Goal: Transaction & Acquisition: Purchase product/service

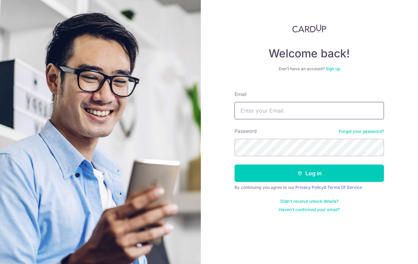
type input "Maemicaelatay@gmail.com"
click at [309, 173] on button "Log in" at bounding box center [308, 172] width 149 height 17
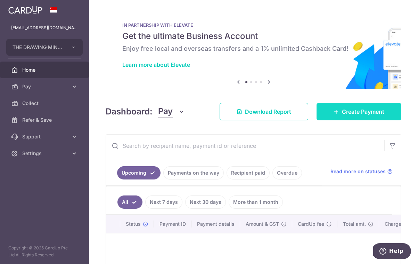
click at [362, 113] on span "Create Payment" at bounding box center [363, 111] width 42 height 8
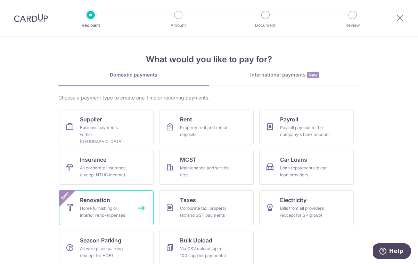
click at [125, 203] on link "Renovation Home furnishing or interior reno-expenses New" at bounding box center [106, 207] width 94 height 35
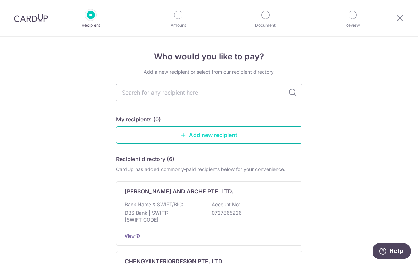
click at [202, 135] on link "Add new recipient" at bounding box center [209, 134] width 186 height 17
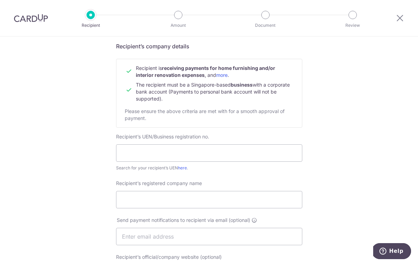
scroll to position [70, 0]
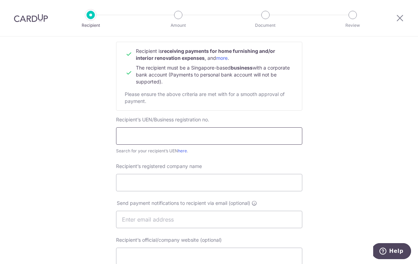
click at [161, 134] on input "text" at bounding box center [209, 135] width 186 height 17
click at [136, 135] on input "202203276H" at bounding box center [209, 135] width 186 height 17
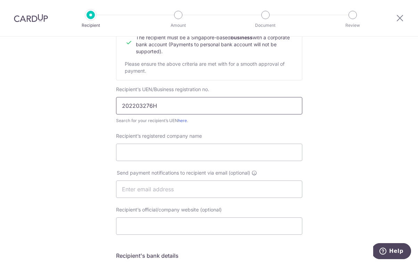
scroll to position [101, 0]
type input "202203276H"
click at [159, 147] on input "Recipient’s registered company name" at bounding box center [209, 150] width 186 height 17
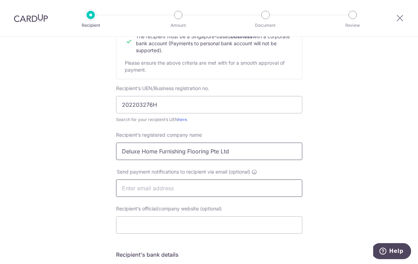
type input "Deluxe Home Furnishing Flooring Pte Ltd"
click at [144, 189] on input "text" at bounding box center [209, 187] width 186 height 17
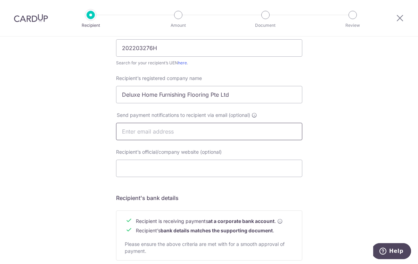
scroll to position [162, 0]
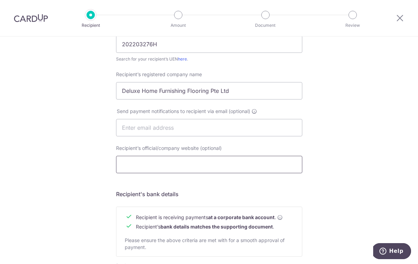
click at [141, 167] on input "Recipient’s official/company website (optional)" at bounding box center [209, 164] width 186 height 17
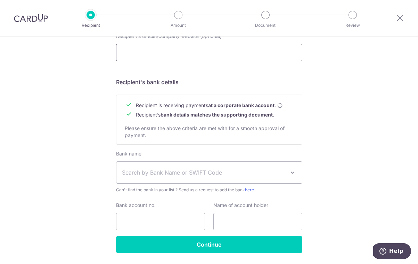
scroll to position [273, 0]
click at [151, 172] on span "Search by Bank Name or SWIFT Code" at bounding box center [203, 172] width 163 height 8
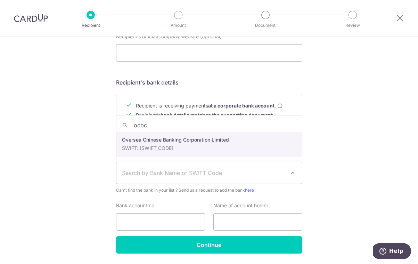
type input "ocbc"
select select "12"
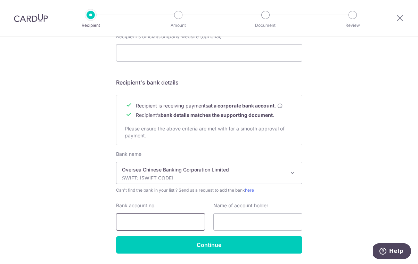
click at [160, 221] on input "Bank account no." at bounding box center [160, 221] width 89 height 17
type input "601745599001"
click at [243, 225] on input "text" at bounding box center [257, 221] width 89 height 17
type input "deluxe home furnishing flooring Pte ltd"
drag, startPoint x: 243, startPoint y: 221, endPoint x: 324, endPoint y: 225, distance: 81.1
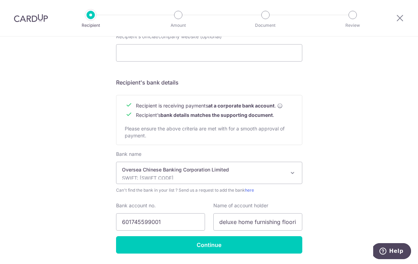
click at [0, 0] on html "Recipient Amount Document Review Who would you like to pay? Your recipient does…" at bounding box center [209, 132] width 418 height 264
click at [324, 225] on div "Who would you like to pay? Your recipient does not need a CardUp account to rec…" at bounding box center [209, 24] width 418 height 522
click at [237, 245] on input "Continue" at bounding box center [209, 244] width 186 height 17
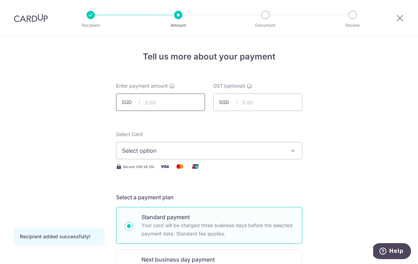
click at [169, 103] on input "text" at bounding box center [160, 101] width 89 height 17
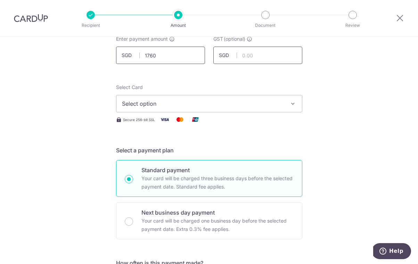
scroll to position [50, 0]
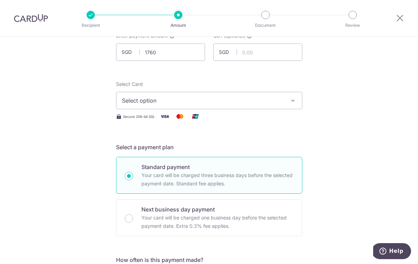
type input "1,760.00"
click at [170, 99] on span "Select option" at bounding box center [203, 100] width 162 height 8
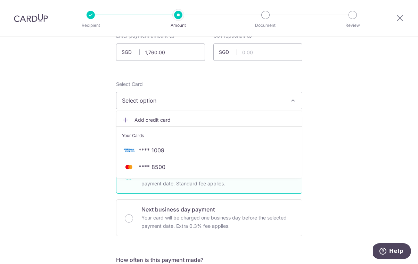
click at [182, 166] on span "**** 8500" at bounding box center [209, 167] width 174 height 8
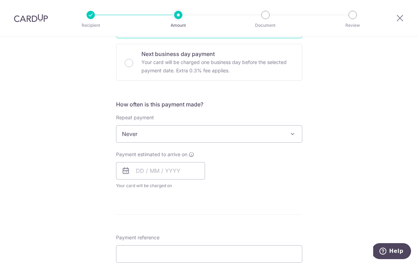
scroll to position [206, 0]
click at [180, 173] on input "text" at bounding box center [160, 170] width 89 height 17
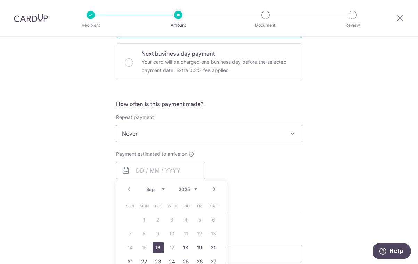
click at [159, 247] on link "16" at bounding box center [158, 247] width 11 height 11
type input "[DATE]"
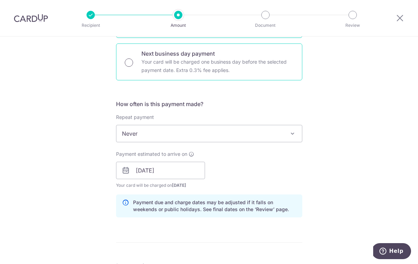
click at [129, 66] on input "Next business day payment Your card will be charged one business day before the…" at bounding box center [129, 62] width 8 height 8
radio input "true"
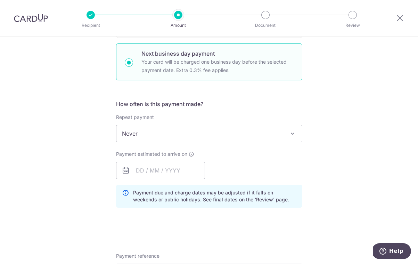
scroll to position [232, 0]
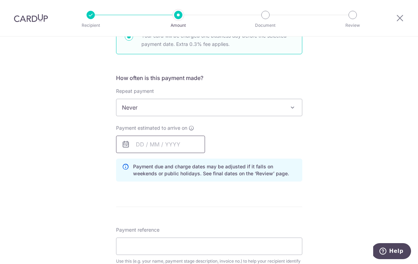
click at [164, 144] on input "text" at bounding box center [160, 143] width 89 height 17
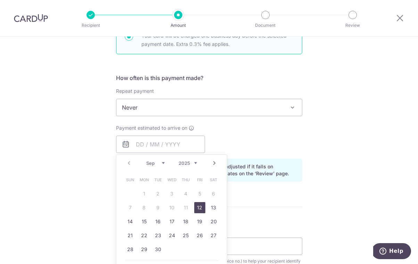
click at [200, 208] on link "12" at bounding box center [199, 207] width 11 height 11
type input "[DATE]"
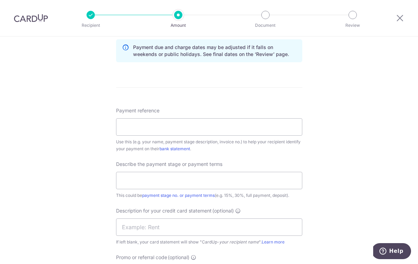
scroll to position [360, 0]
click at [150, 137] on div "Payment reference Use this (e.g. your name, payment stage description, invoice …" at bounding box center [209, 130] width 186 height 45
click at [153, 124] on input "Payment reference" at bounding box center [209, 127] width 186 height 17
click at [136, 127] on input "Pang 162 Joo Chiat Road" at bounding box center [209, 127] width 186 height 17
type input "[STREET_ADDRESS]"
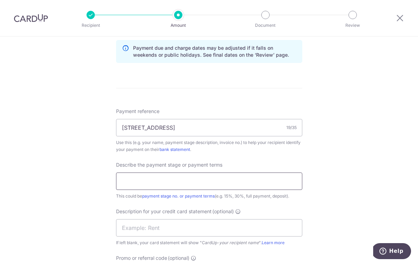
click at [185, 178] on input "text" at bounding box center [209, 180] width 186 height 17
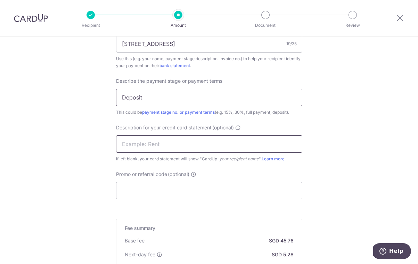
scroll to position [459, 0]
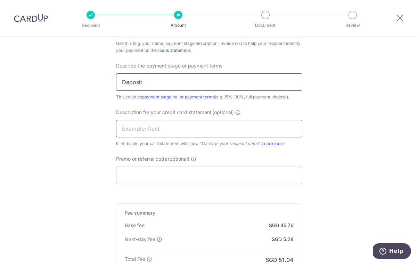
type input "Deposit"
click at [170, 176] on input "Promo or referral code (optional)" at bounding box center [209, 174] width 186 height 17
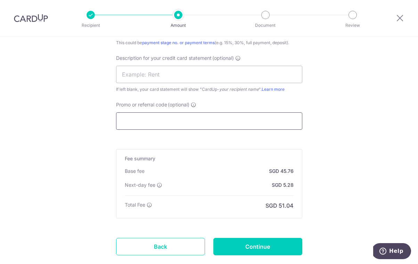
scroll to position [515, 0]
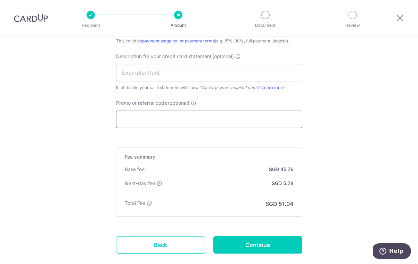
paste input "RENO25ONE"
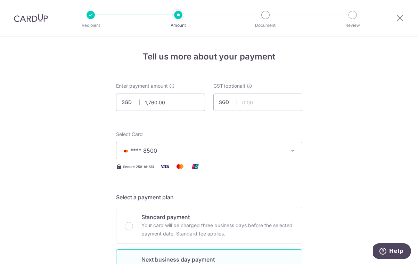
scroll to position [0, 0]
type input "RENO25ONE"
click at [199, 104] on input "1,760.00" at bounding box center [160, 101] width 89 height 17
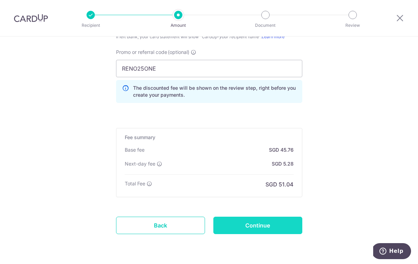
scroll to position [566, 0]
type input "1,760.00"
click at [259, 225] on input "Continue" at bounding box center [257, 224] width 89 height 17
type input "Create Schedule"
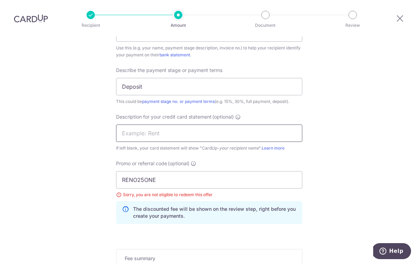
scroll to position [461, 0]
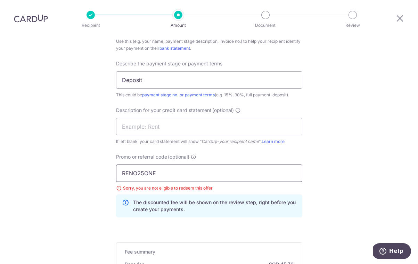
click at [191, 164] on input "RENO25ONE" at bounding box center [209, 172] width 186 height 17
type input "R"
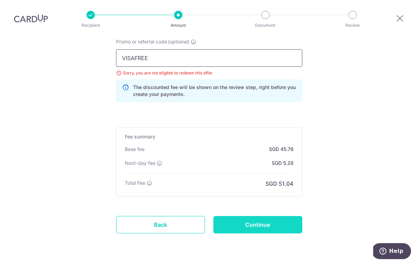
scroll to position [575, 0]
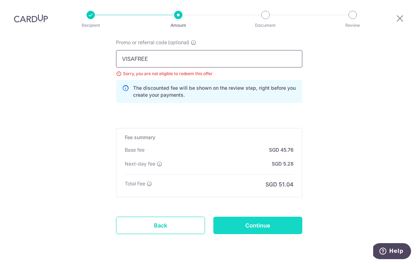
type input "VISAFREE"
click at [275, 216] on input "Continue" at bounding box center [257, 224] width 89 height 17
type input "Update Schedule"
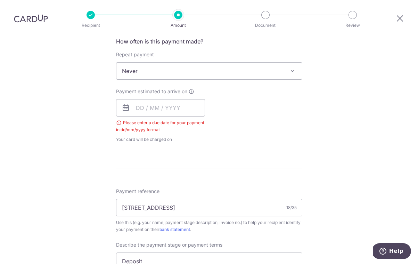
scroll to position [208, 0]
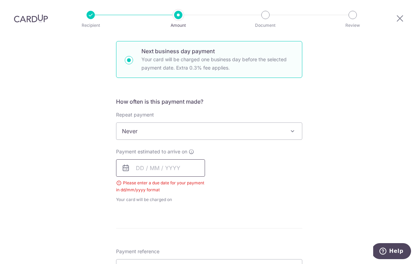
click at [190, 159] on input "text" at bounding box center [160, 167] width 89 height 17
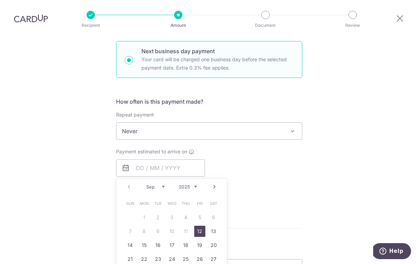
click at [199, 225] on link "12" at bounding box center [199, 230] width 11 height 11
type input "12/09/2025"
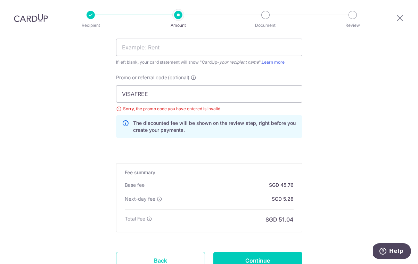
scroll to position [0, 0]
click at [205, 98] on input "VISAFREE" at bounding box center [209, 93] width 186 height 17
type input "V"
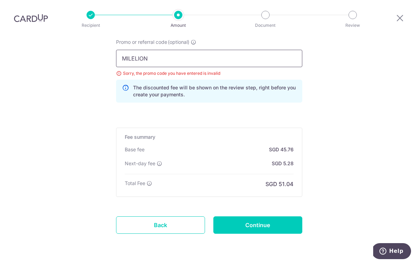
scroll to position [575, 0]
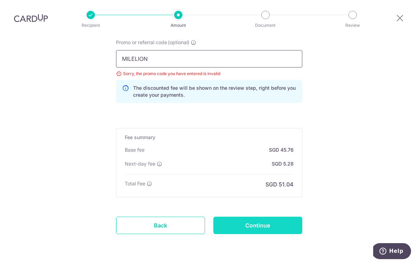
type input "MILELION"
click at [271, 230] on input "Continue" at bounding box center [257, 224] width 89 height 17
type input "Update Schedule"
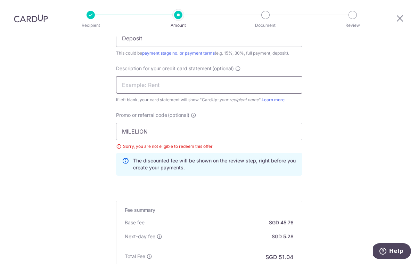
scroll to position [503, 0]
click at [174, 122] on input "MILELION" at bounding box center [209, 130] width 186 height 17
type input "M"
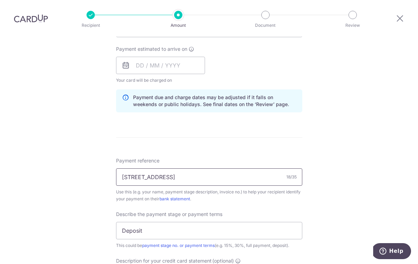
scroll to position [310, 0]
type input "GLOBE185"
click at [161, 57] on input "text" at bounding box center [160, 65] width 89 height 17
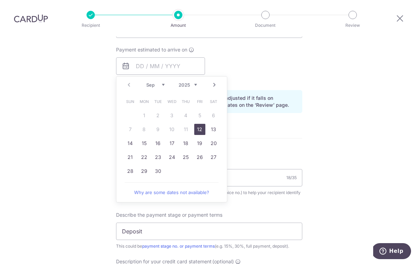
click at [198, 124] on link "12" at bounding box center [199, 129] width 11 height 11
type input "[DATE]"
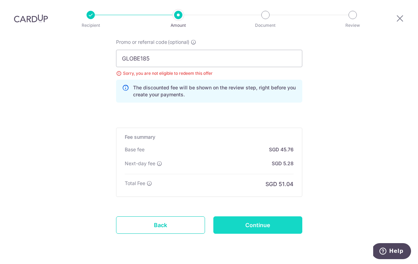
scroll to position [575, 0]
click at [277, 216] on input "Continue" at bounding box center [257, 224] width 89 height 17
type input "Update Schedule"
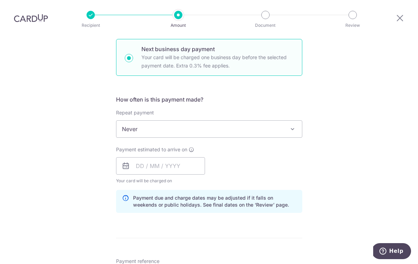
scroll to position [249, 0]
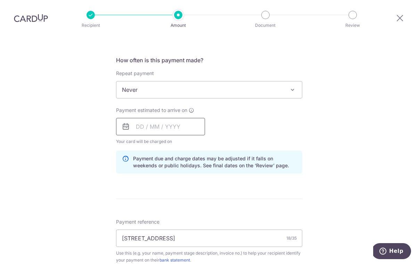
click at [173, 124] on input "text" at bounding box center [160, 126] width 89 height 17
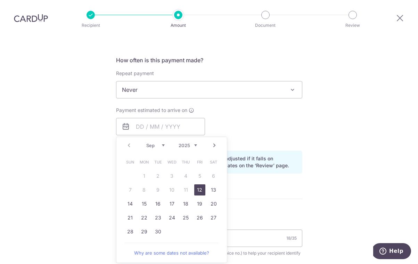
click at [200, 190] on link "12" at bounding box center [199, 189] width 11 height 11
type input "[DATE]"
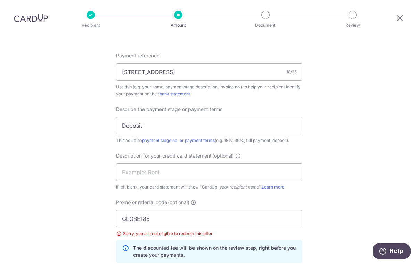
scroll to position [447, 0]
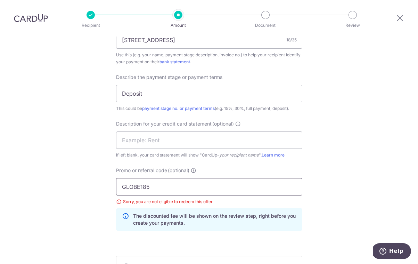
click at [159, 188] on input "GLOBE185" at bounding box center [209, 186] width 186 height 17
type input "G"
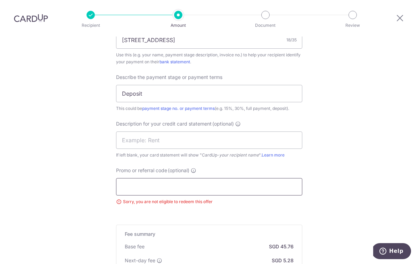
paste input "RENO25ONE"
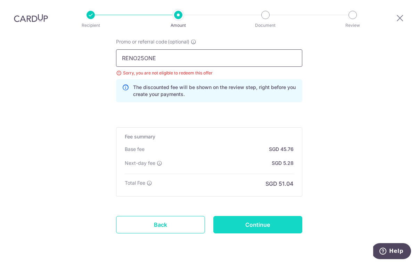
scroll to position [575, 0]
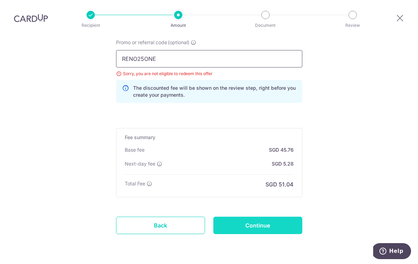
type input "RENO25ONE"
click at [254, 226] on input "Continue" at bounding box center [257, 224] width 89 height 17
type input "Update Schedule"
click at [180, 60] on input "RENO25ONE" at bounding box center [209, 58] width 186 height 17
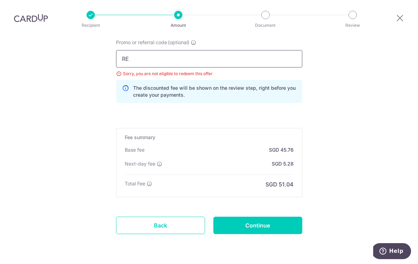
type input "R"
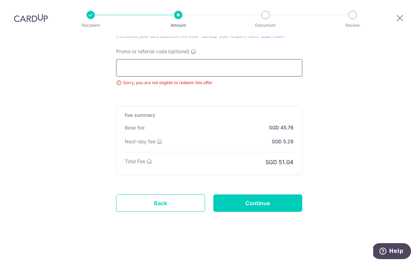
scroll to position [544, 0]
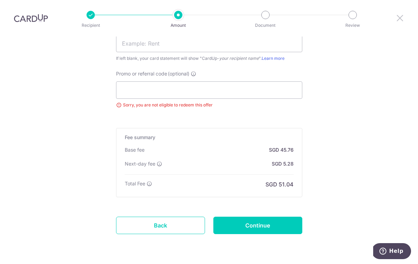
click at [402, 17] on icon at bounding box center [400, 18] width 8 height 9
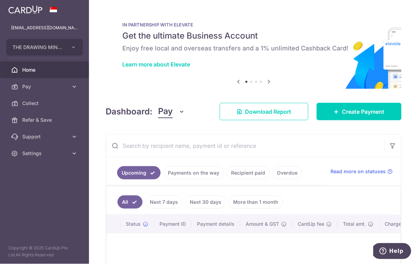
scroll to position [22, 0]
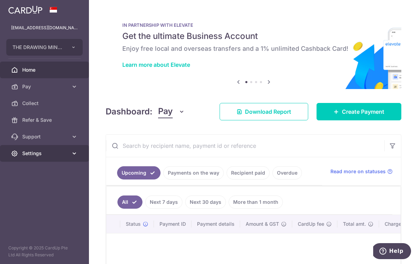
click at [54, 150] on span "Settings" at bounding box center [45, 153] width 46 height 7
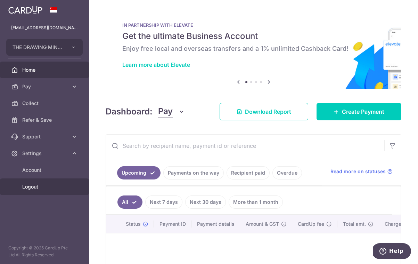
click at [33, 183] on span "Logout" at bounding box center [45, 186] width 46 height 7
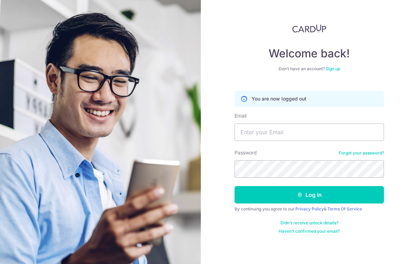
click at [122, 73] on img at bounding box center [100, 178] width 250 height 356
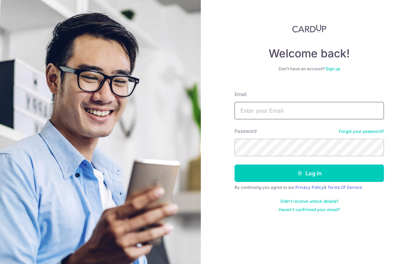
type input "[EMAIL_ADDRESS][DOMAIN_NAME]"
click at [309, 173] on button "Log in" at bounding box center [308, 172] width 149 height 17
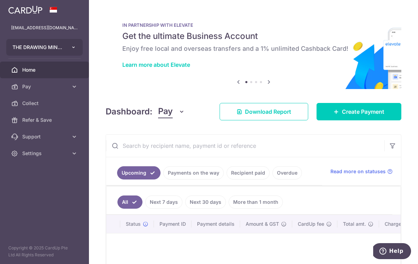
click at [74, 47] on icon "button" at bounding box center [74, 47] width 6 height 6
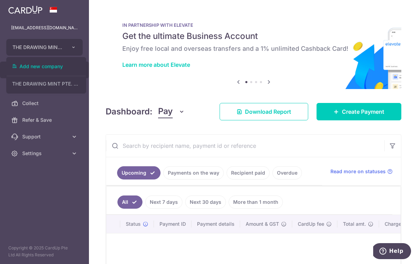
click at [72, 153] on div at bounding box center [209, 132] width 418 height 264
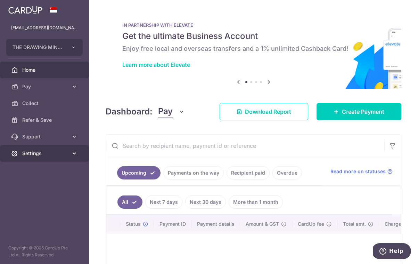
click at [68, 157] on link "Settings" at bounding box center [44, 153] width 89 height 17
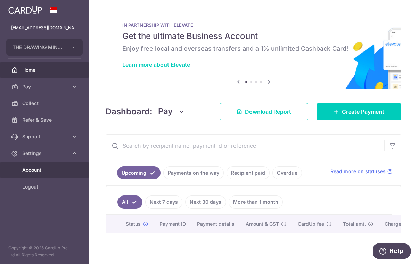
click at [39, 172] on span "Account" at bounding box center [45, 169] width 46 height 7
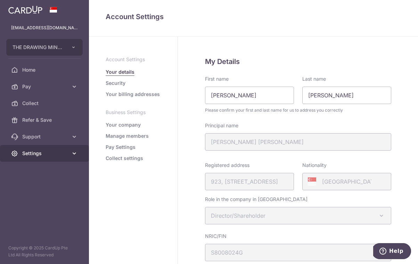
click at [75, 152] on icon at bounding box center [74, 153] width 7 height 7
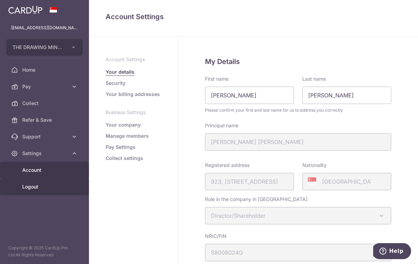
click at [53, 186] on span "Logout" at bounding box center [45, 186] width 46 height 7
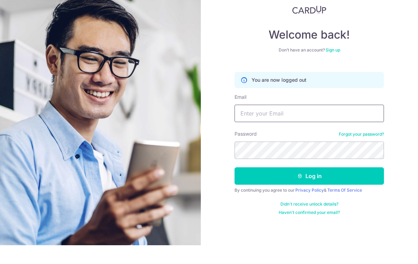
click at [279, 123] on input "Email" at bounding box center [308, 131] width 149 height 17
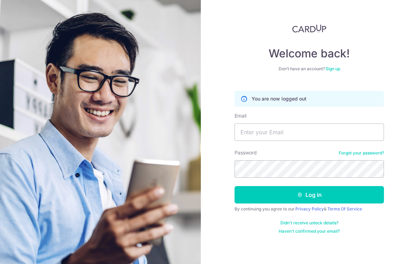
type input "[EMAIL_ADDRESS][DOMAIN_NAME]"
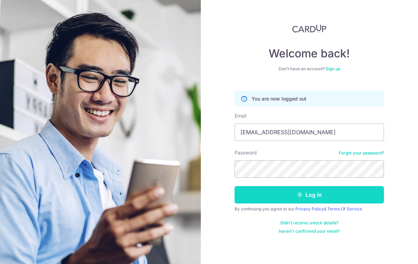
click at [305, 186] on button "Log in" at bounding box center [308, 194] width 149 height 17
